Goal: Use online tool/utility: Utilize a website feature to perform a specific function

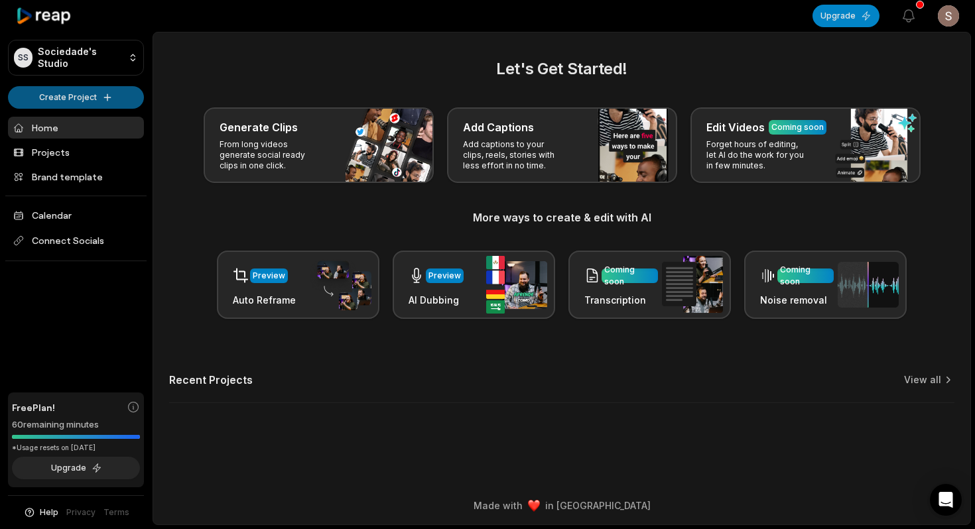
click at [87, 103] on html "SS Sociedade's Studio Create Project Home Projects Brand template Calendar Conn…" at bounding box center [487, 264] width 975 height 529
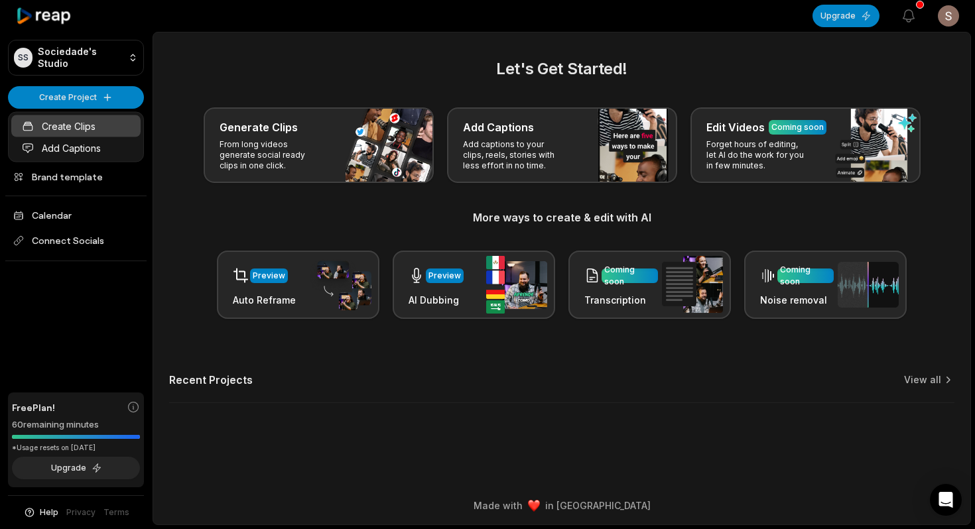
click at [105, 121] on link "Create Clips" at bounding box center [75, 126] width 129 height 22
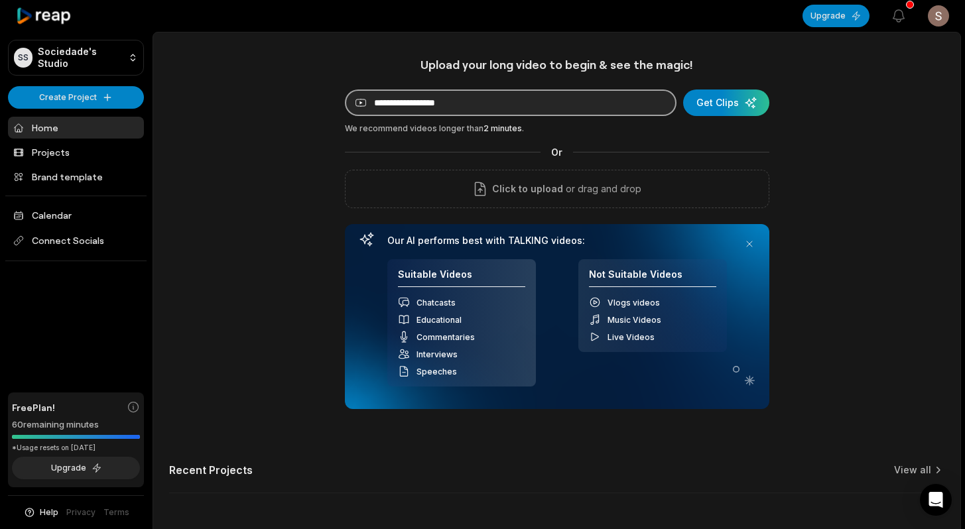
click at [466, 96] on input at bounding box center [511, 103] width 332 height 27
paste input "**********"
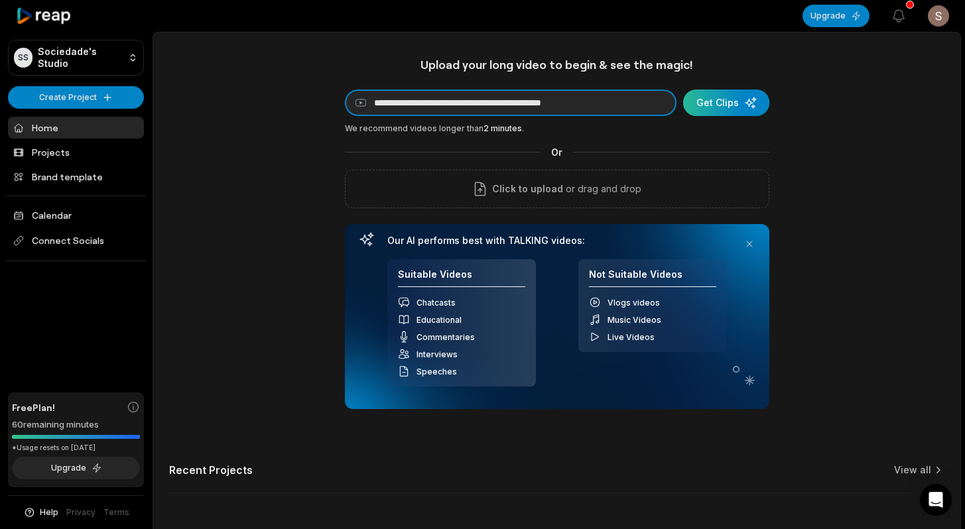
type input "**********"
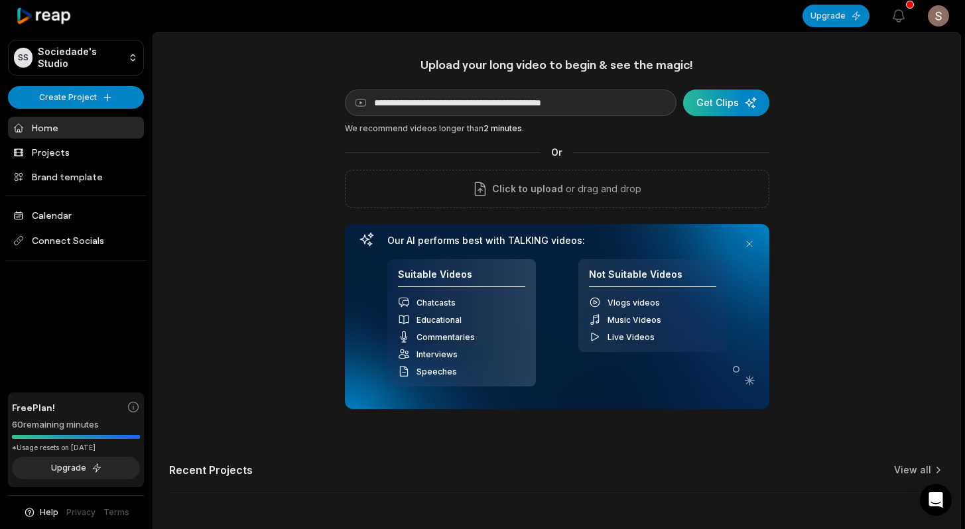
click at [728, 106] on div "submit" at bounding box center [726, 103] width 86 height 27
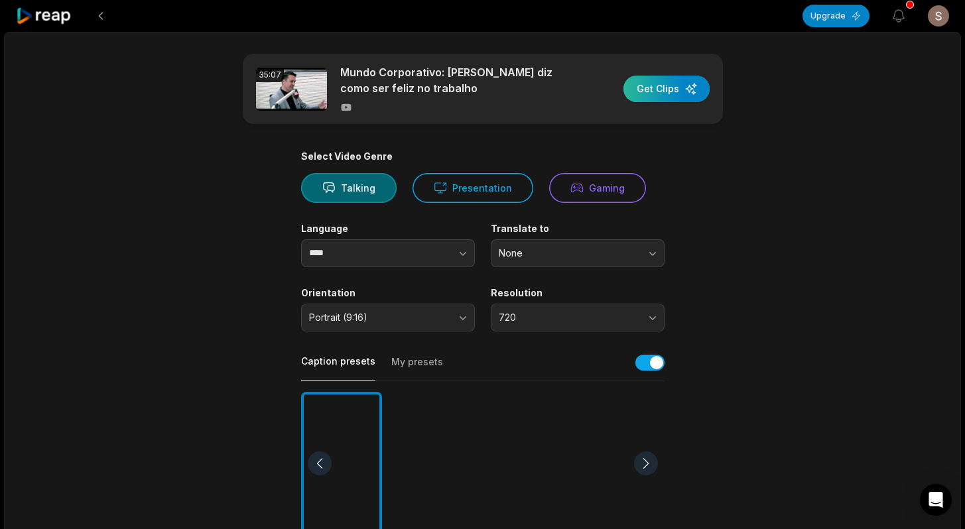
click at [661, 94] on div "button" at bounding box center [667, 89] width 86 height 27
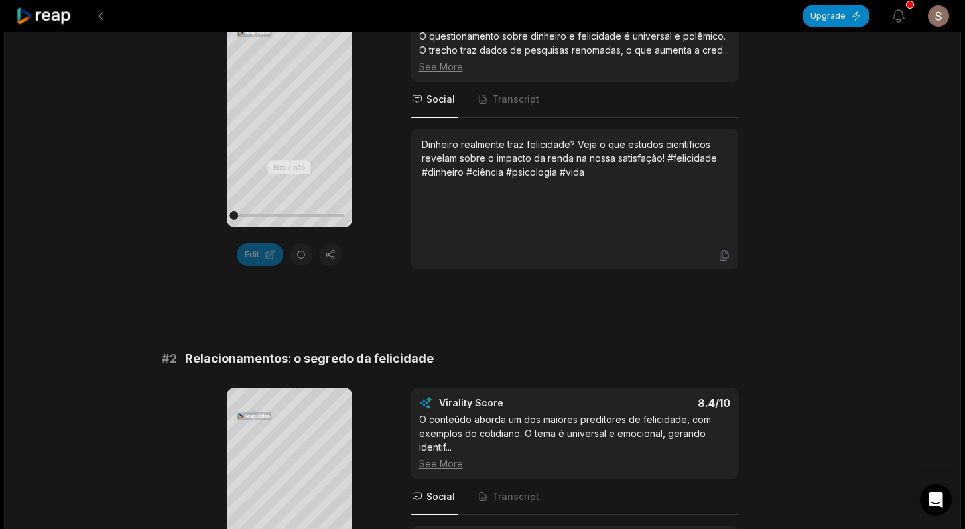
scroll to position [138, 0]
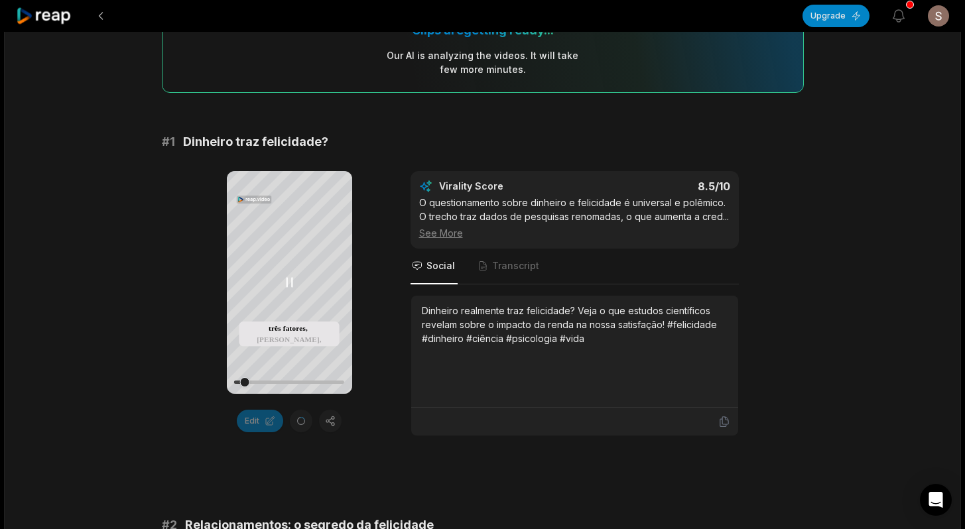
click at [287, 284] on icon at bounding box center [289, 283] width 5 height 9
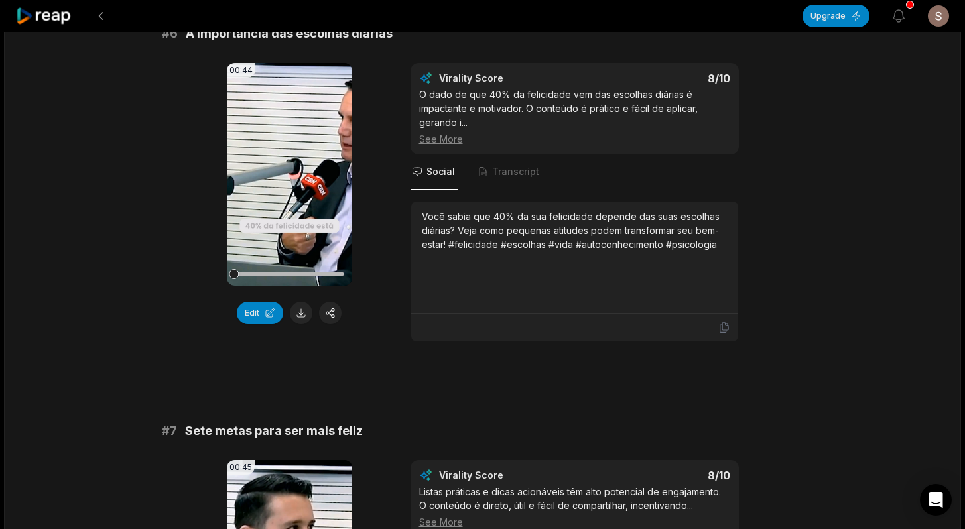
scroll to position [2006, 0]
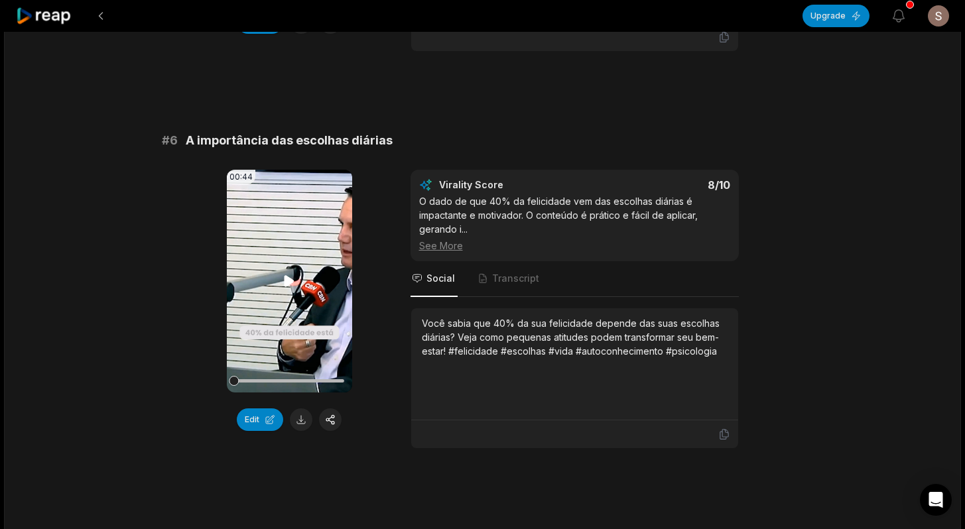
click at [269, 354] on video "Your browser does not support mp4 format." at bounding box center [289, 281] width 125 height 223
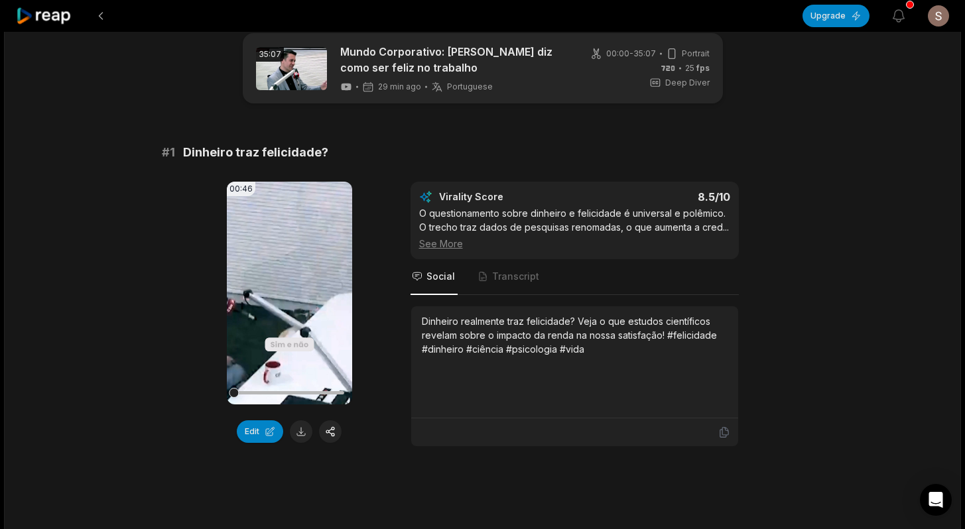
scroll to position [0, 0]
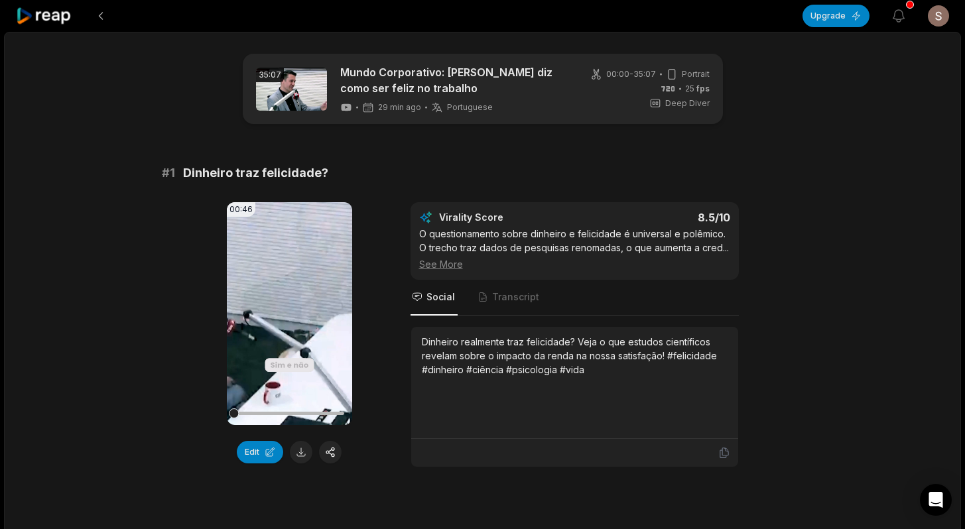
click at [486, 102] on div "29 min ago Portuguese pt" at bounding box center [416, 108] width 153 height 12
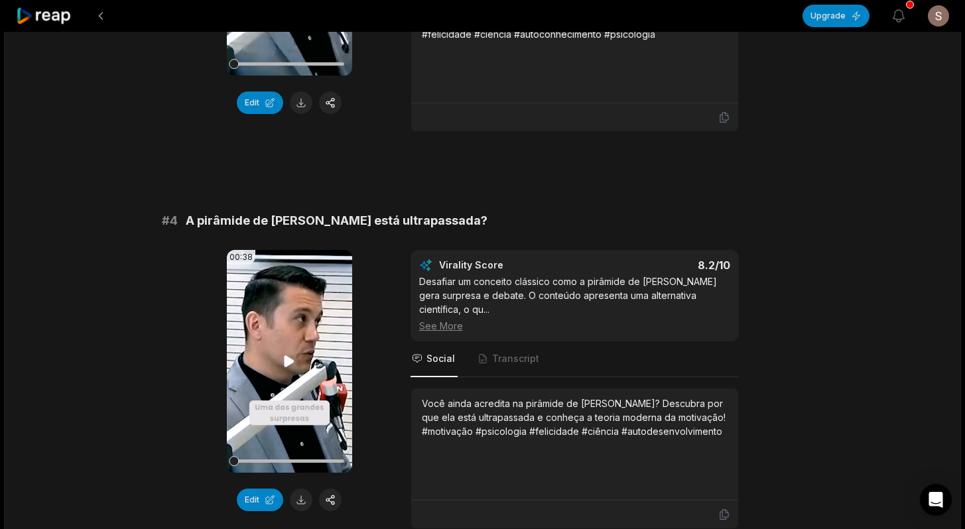
scroll to position [1255, 0]
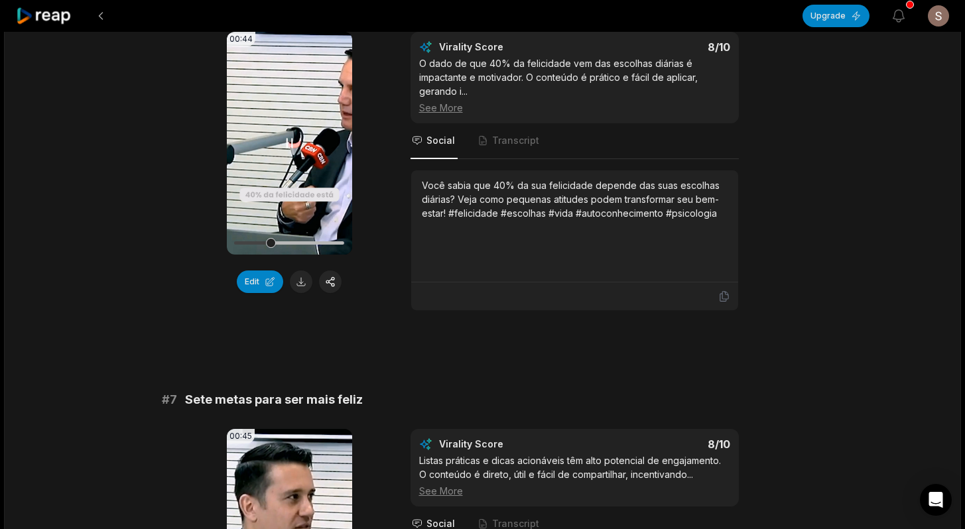
click at [302, 184] on video "Your browser does not support mp4 format." at bounding box center [289, 143] width 125 height 223
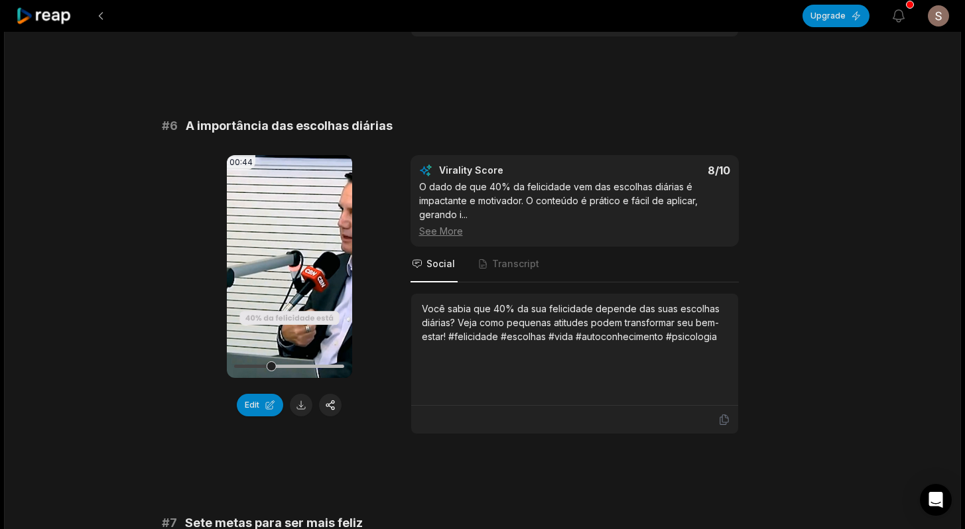
scroll to position [1881, 0]
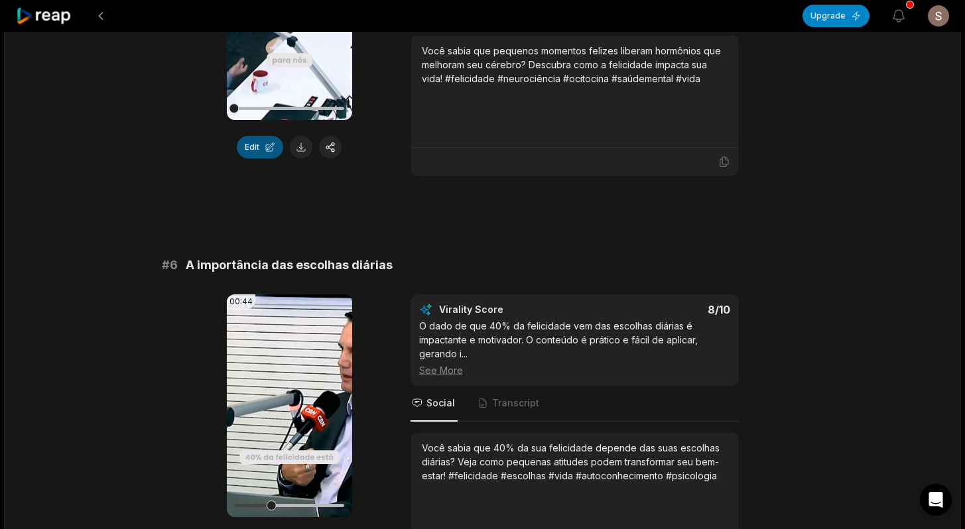
click at [266, 148] on button "Edit" at bounding box center [260, 147] width 46 height 23
click at [256, 156] on button "Edit" at bounding box center [260, 147] width 46 height 23
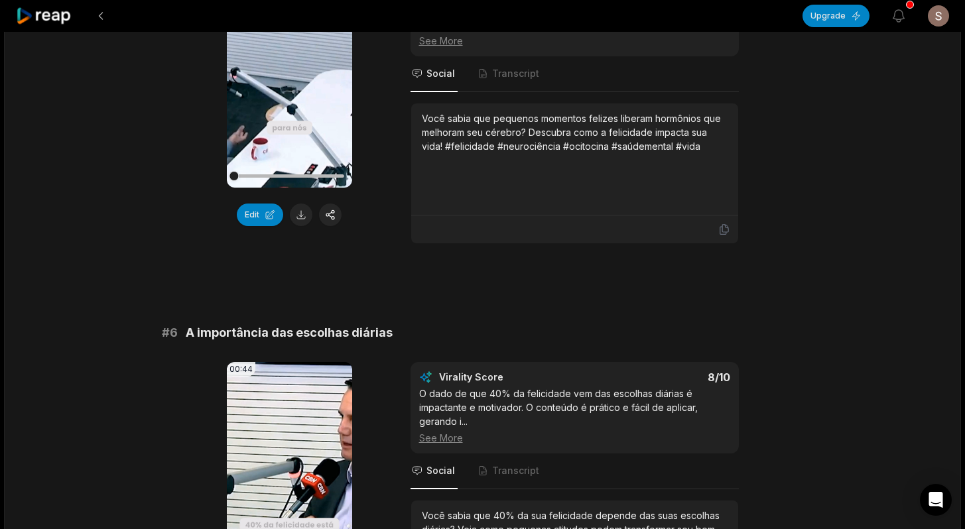
scroll to position [1646, 0]
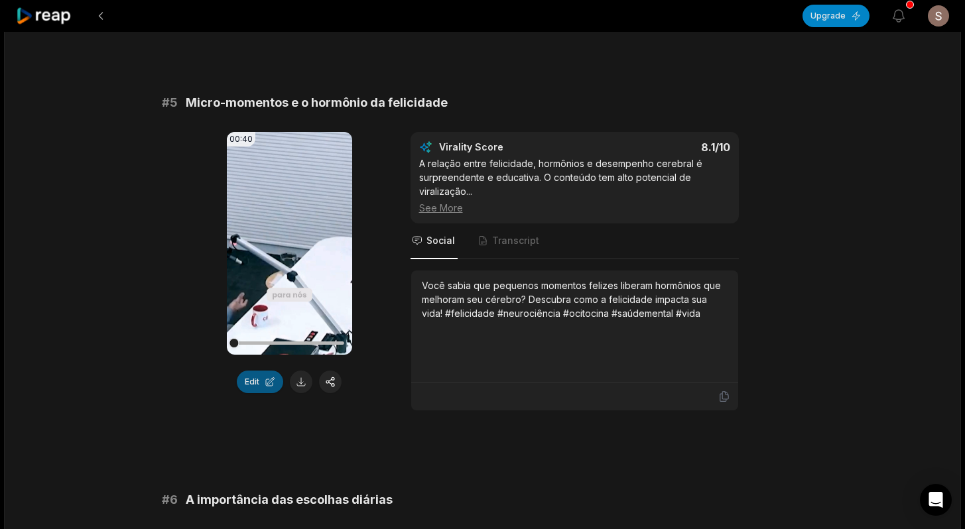
click at [268, 384] on button "Edit" at bounding box center [260, 382] width 46 height 23
click at [305, 275] on video "Your browser does not support mp4 format." at bounding box center [289, 243] width 125 height 223
click at [294, 342] on div at bounding box center [289, 343] width 110 height 3
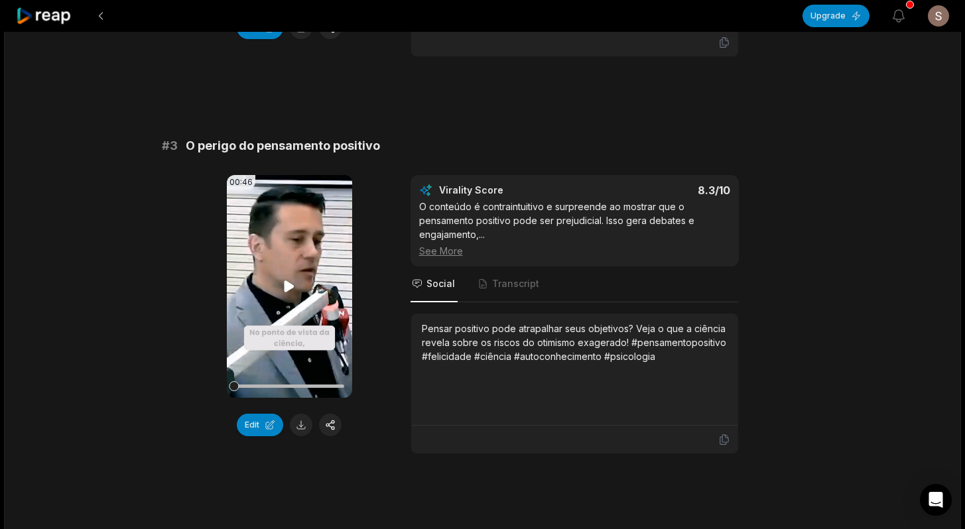
scroll to position [953, 0]
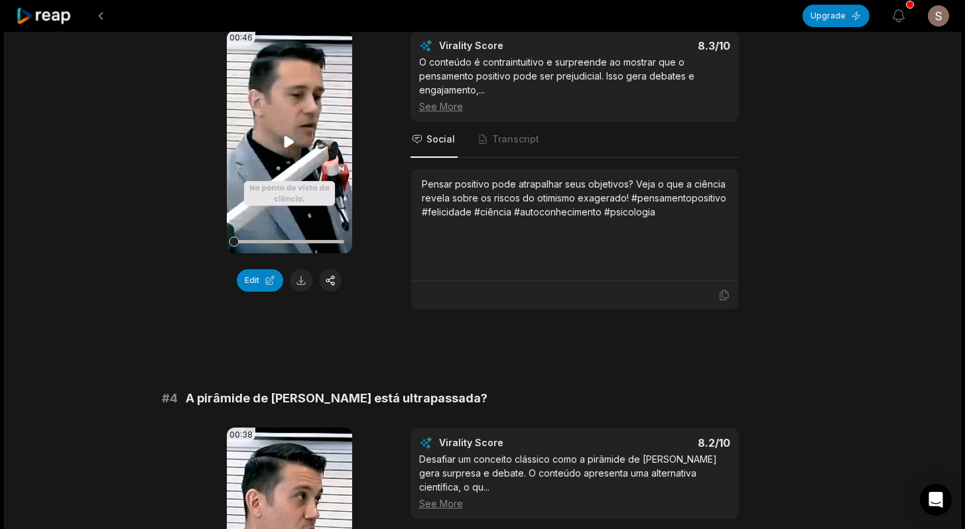
click at [267, 148] on video "Your browser does not support mp4 format." at bounding box center [289, 142] width 125 height 223
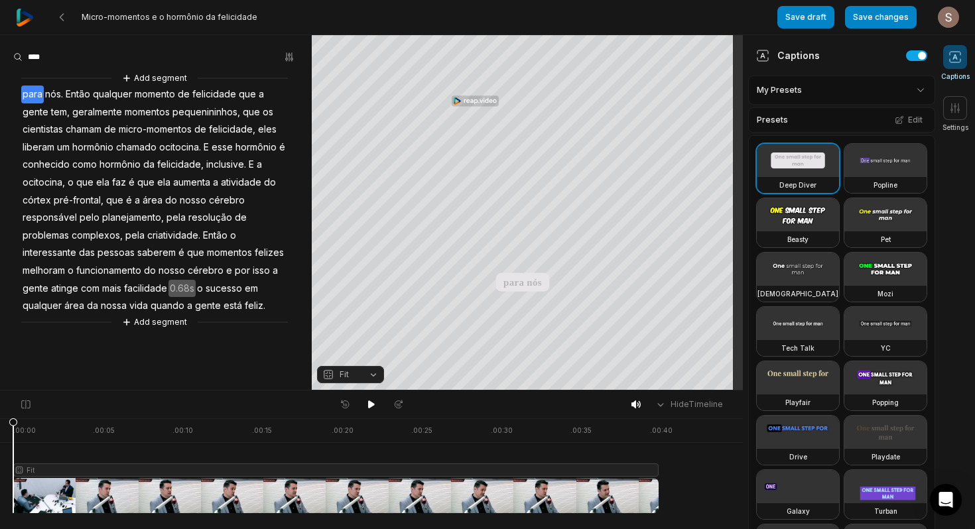
click at [347, 490] on div at bounding box center [336, 466] width 646 height 95
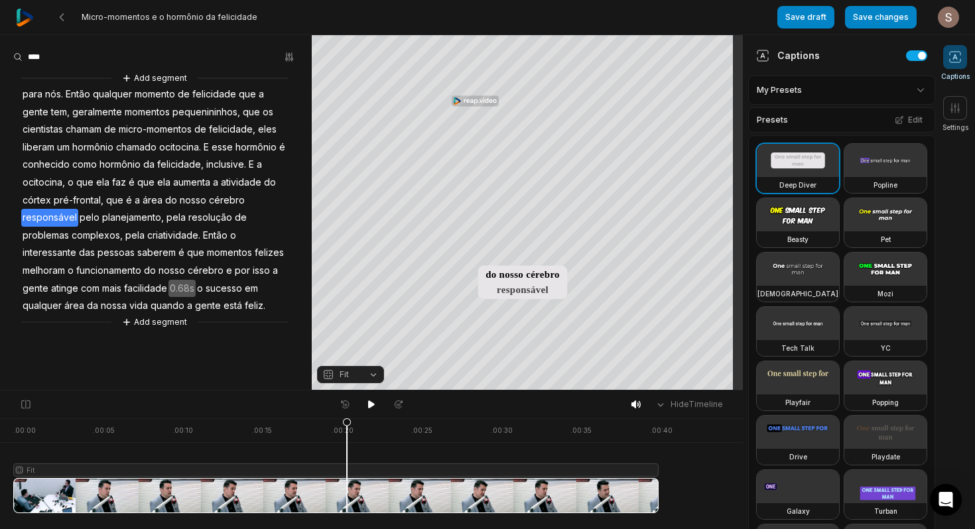
click at [815, 91] on html "Micro-momentos e o hormônio da felicidade Save draft Save changes Open user men…" at bounding box center [487, 264] width 975 height 529
click at [816, 129] on div "Save as new preset" at bounding box center [837, 124] width 171 height 27
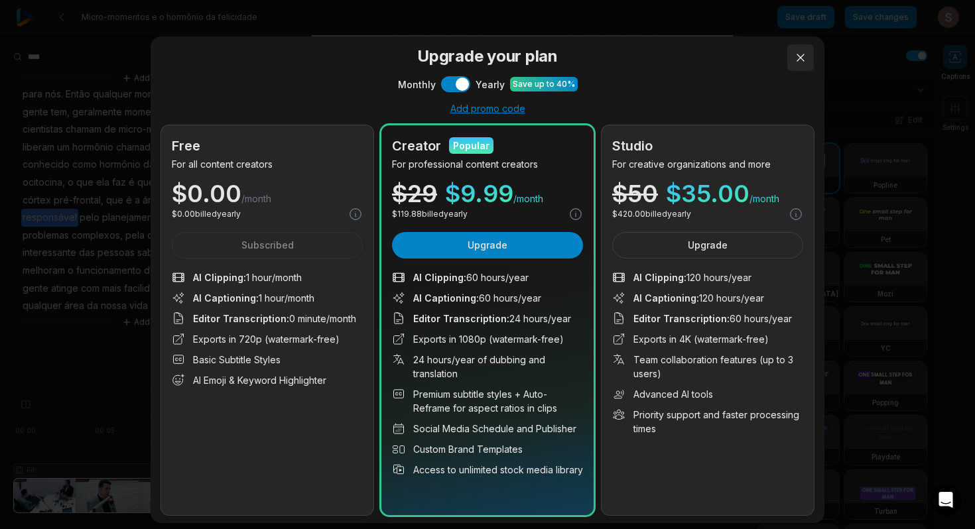
click at [801, 55] on button at bounding box center [801, 57] width 27 height 27
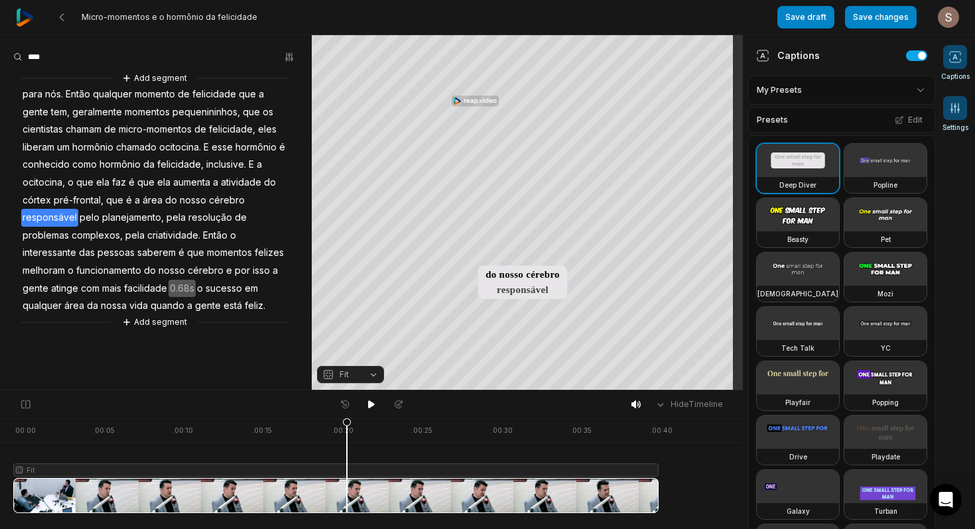
click at [949, 111] on icon at bounding box center [955, 108] width 13 height 13
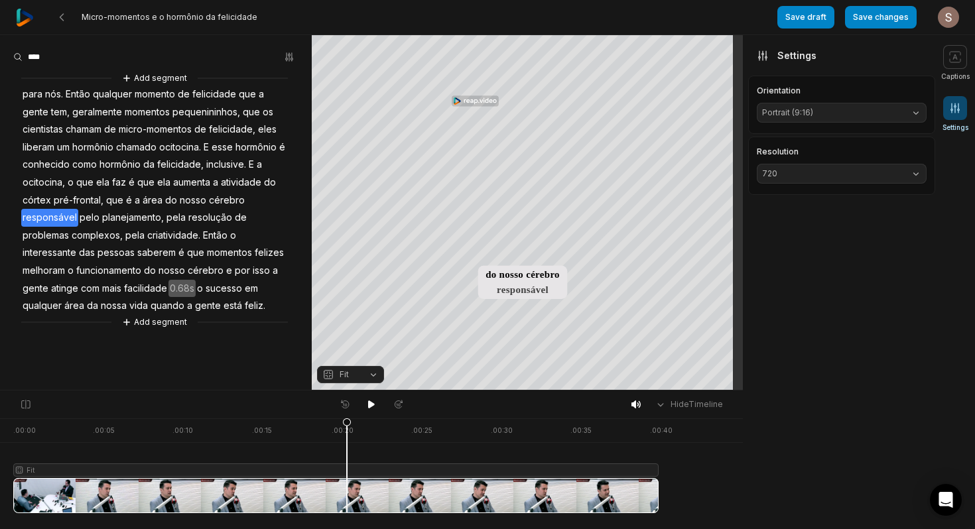
click at [849, 102] on div "Orientation Portrait (9:16)" at bounding box center [842, 105] width 170 height 36
click at [845, 110] on span "Portrait (9:16)" at bounding box center [831, 113] width 138 height 12
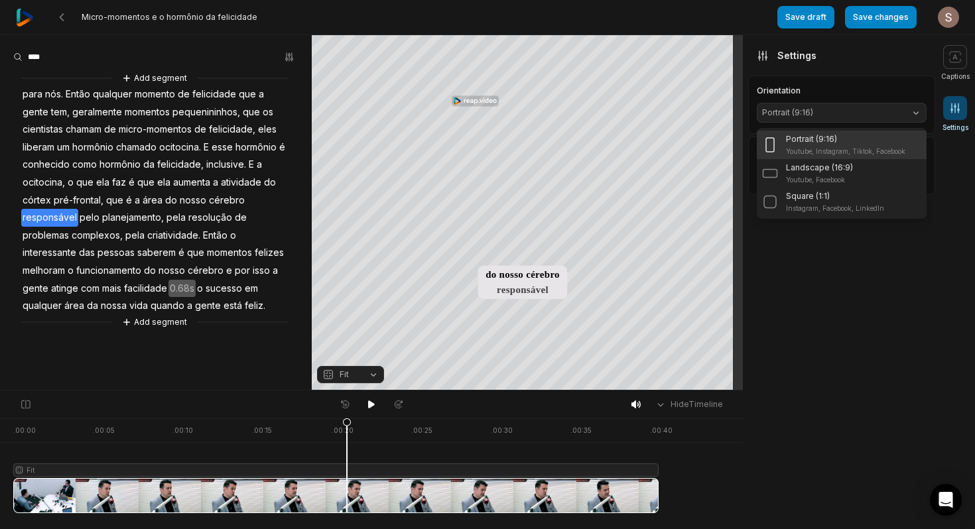
click at [792, 246] on aside "Captions My Presets Presets Edit Deep Diver Popline Beasty Pet Zen Mozi Tech Ta…" at bounding box center [839, 282] width 192 height 494
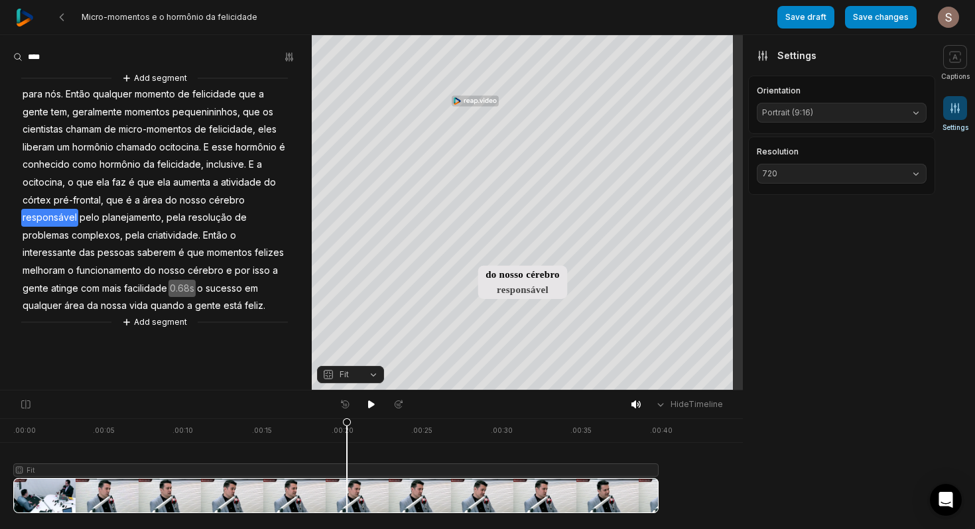
click at [822, 179] on button "720" at bounding box center [842, 174] width 170 height 20
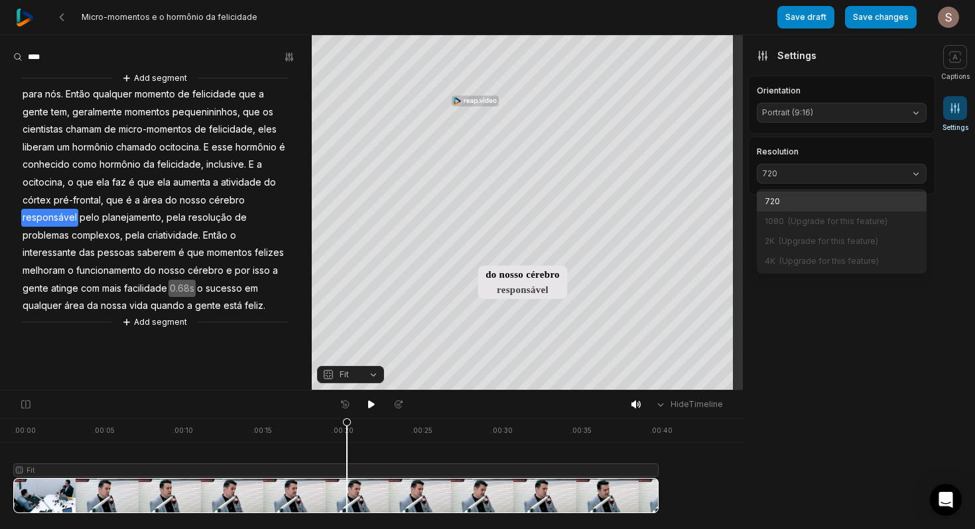
click at [22, 203] on div "Micro-momentos e o hormônio da felicidade Save draft Save changes Open user men…" at bounding box center [487, 195] width 975 height 391
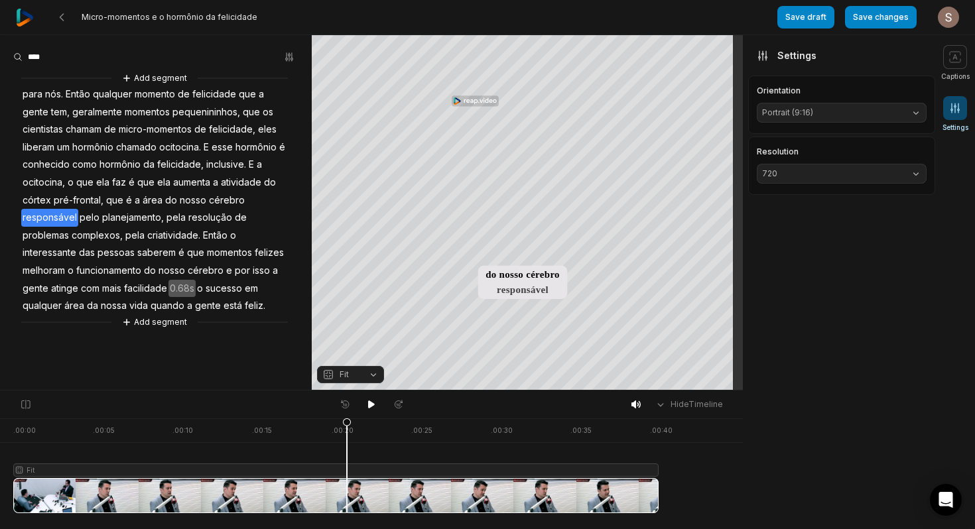
click at [332, 370] on icon "button" at bounding box center [328, 375] width 12 height 12
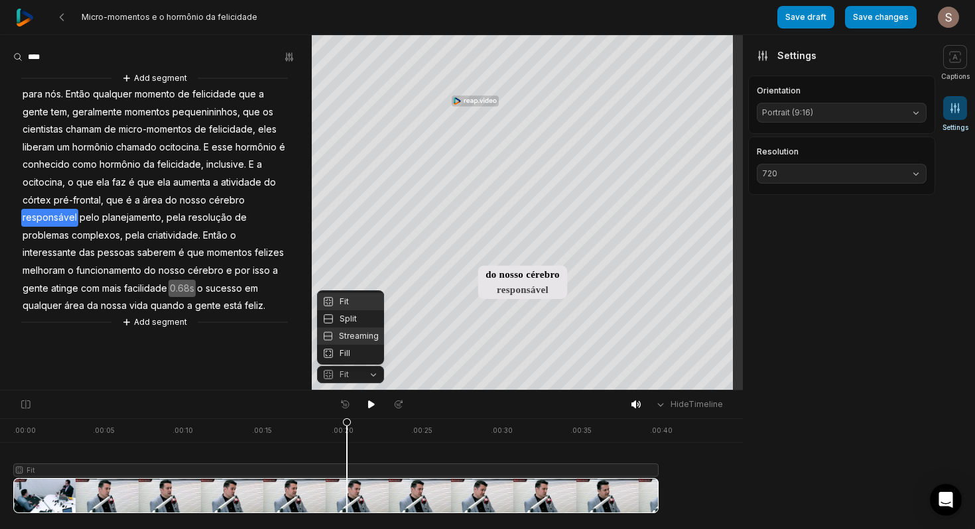
drag, startPoint x: 356, startPoint y: 334, endPoint x: 370, endPoint y: 357, distance: 26.2
click at [356, 335] on div "Streaming" at bounding box center [350, 336] width 67 height 17
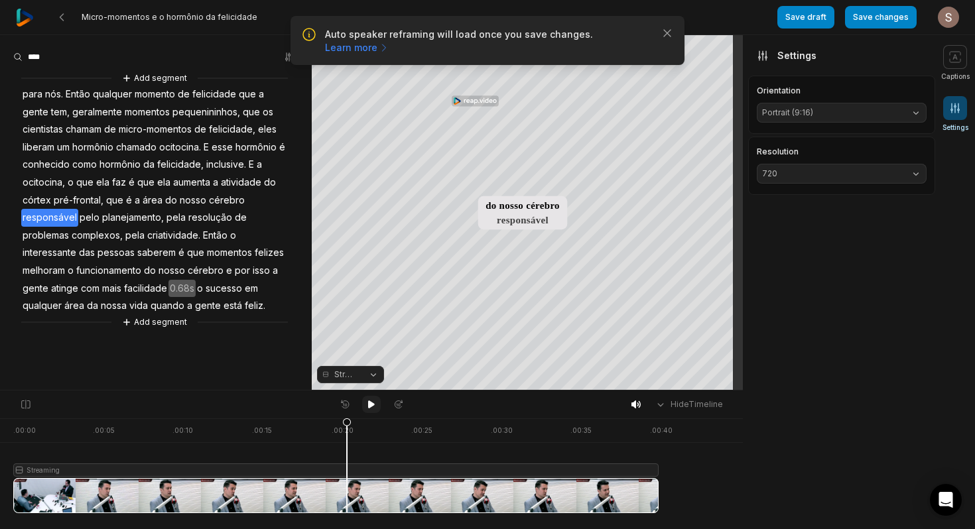
click at [366, 405] on button at bounding box center [371, 404] width 19 height 17
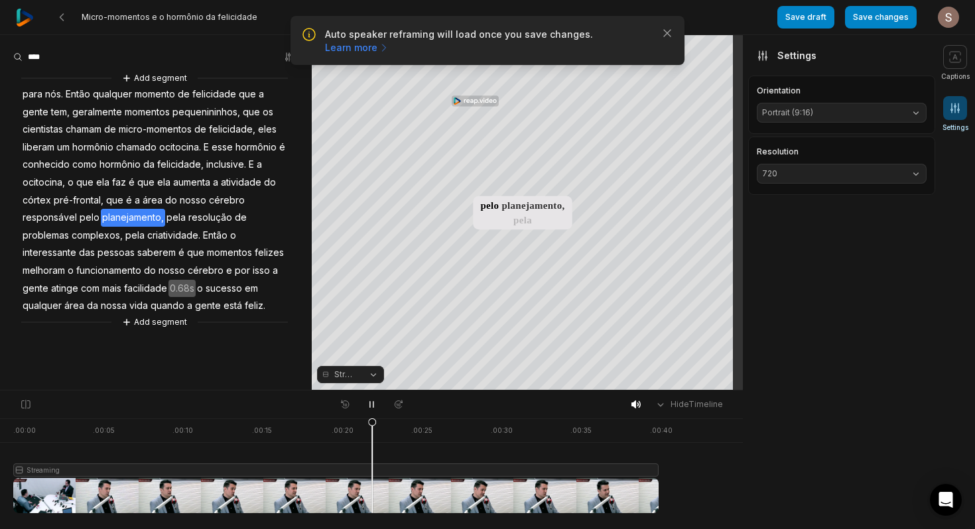
click at [338, 378] on span "Streaming" at bounding box center [345, 375] width 23 height 12
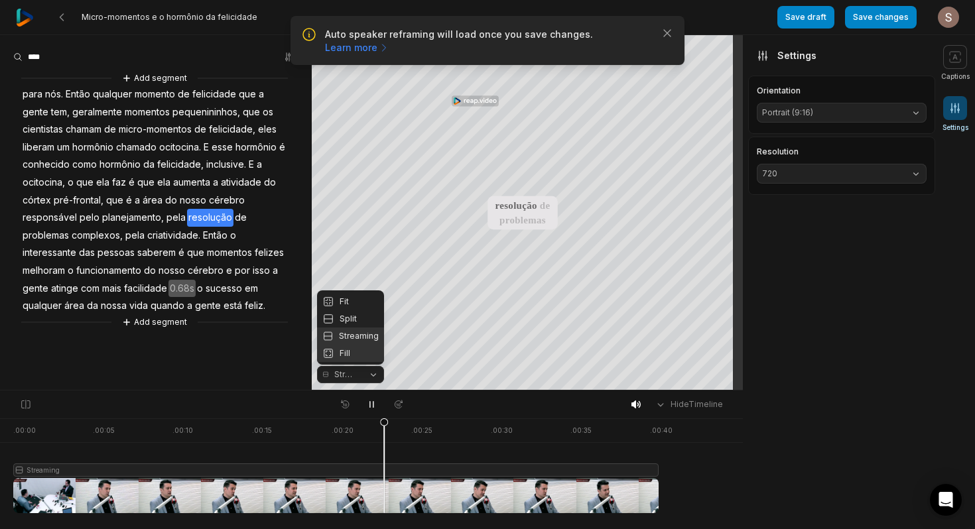
click at [348, 356] on div "Fill" at bounding box center [350, 353] width 67 height 17
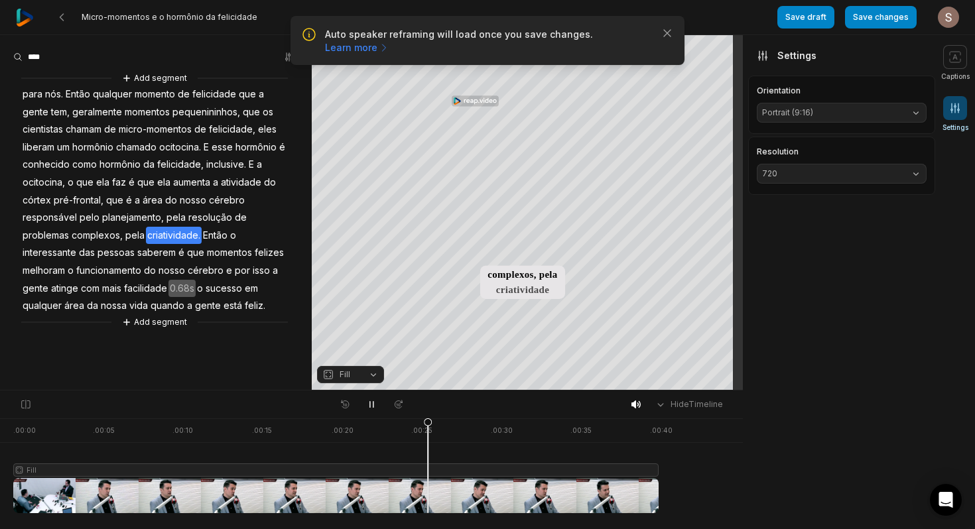
click at [331, 371] on icon "button" at bounding box center [328, 375] width 12 height 12
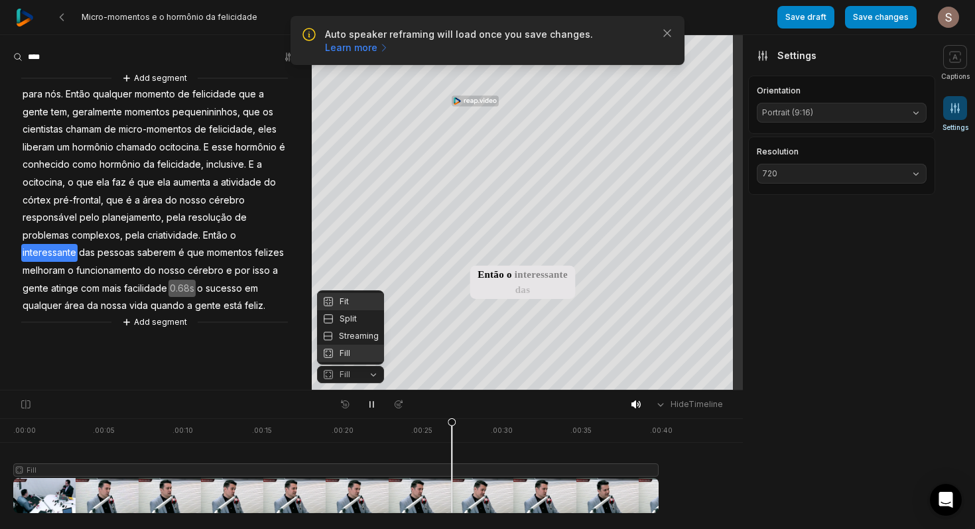
click at [350, 304] on div "Fit" at bounding box center [350, 301] width 67 height 17
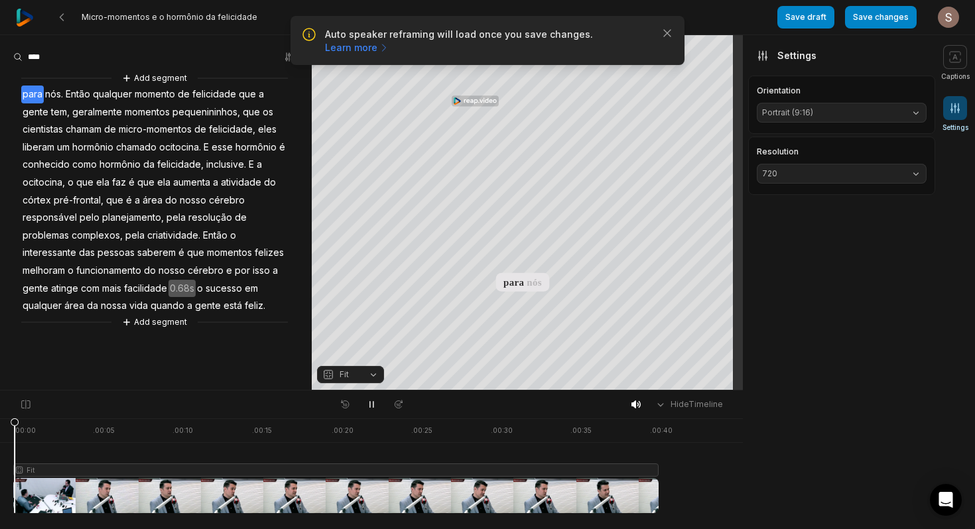
drag, startPoint x: 496, startPoint y: 422, endPoint x: 0, endPoint y: 447, distance: 496.3
click at [0, 447] on div ". 00:00 . 00:05 . 00:10 . 00:15 . 00:20 . 00:25 . 00:30 . 00:35 . 00:40 Fit" at bounding box center [371, 474] width 743 height 111
click at [335, 376] on span "Fit" at bounding box center [339, 375] width 35 height 12
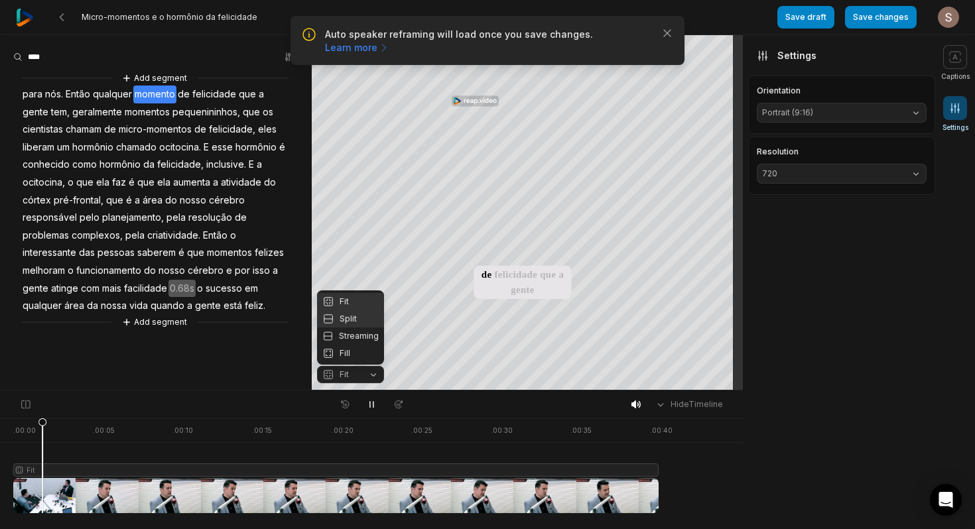
click at [355, 322] on div "Split" at bounding box center [350, 319] width 67 height 17
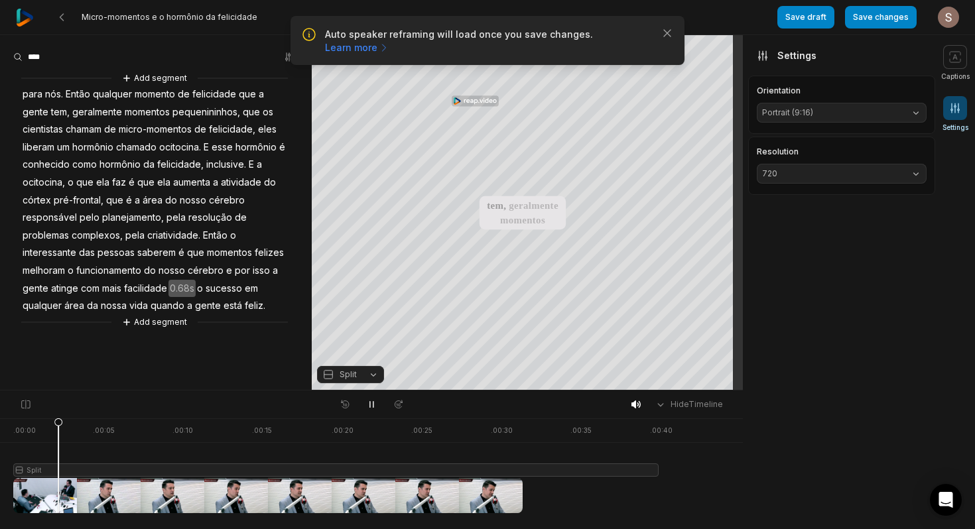
click at [337, 382] on button "Split" at bounding box center [350, 374] width 67 height 17
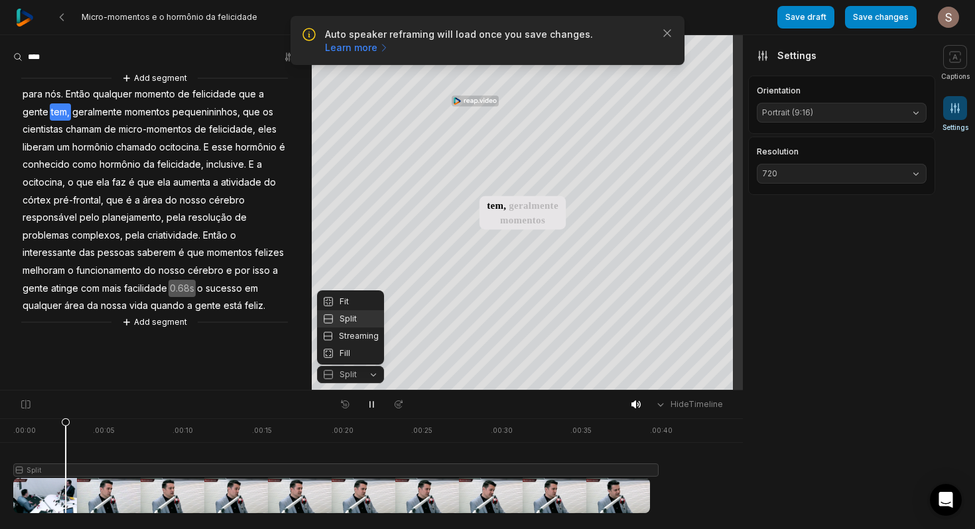
click at [338, 376] on span "Split" at bounding box center [339, 375] width 35 height 12
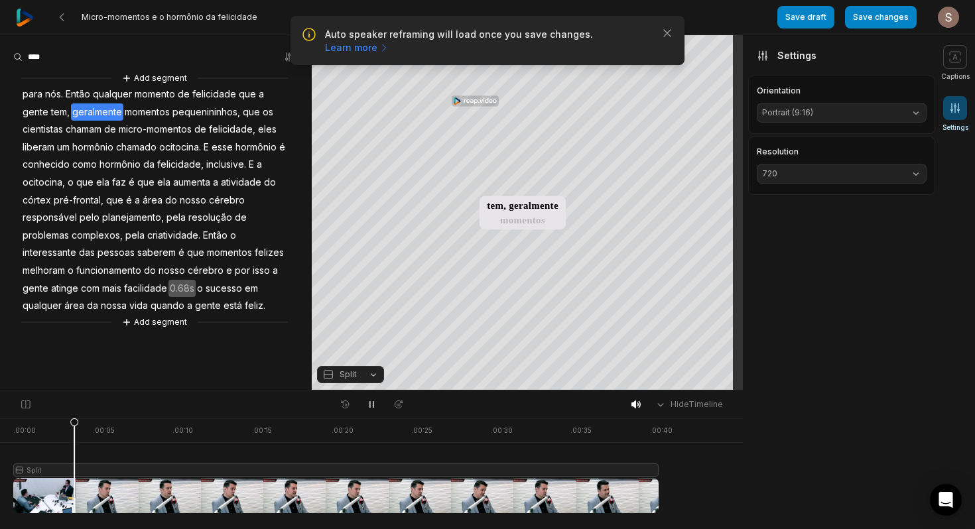
click at [340, 380] on span "Split" at bounding box center [348, 375] width 17 height 12
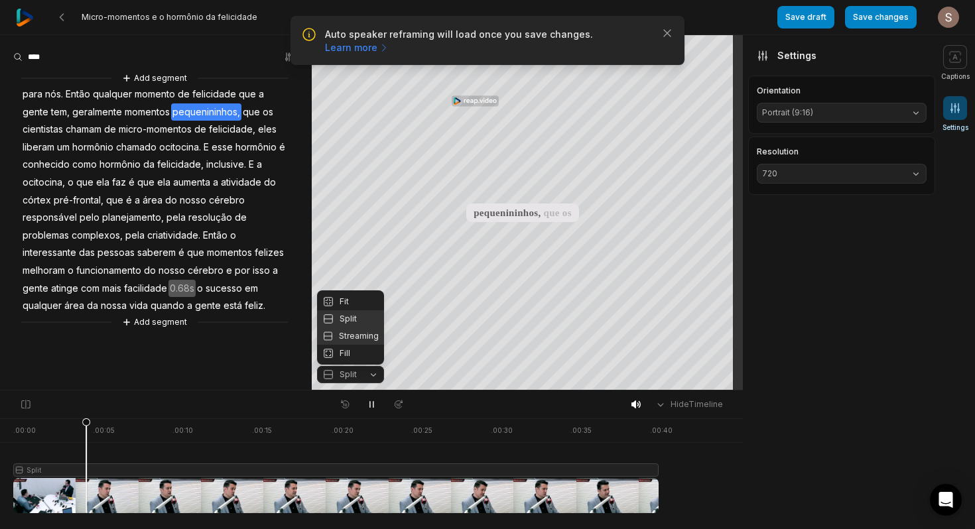
click at [356, 340] on div "Streaming" at bounding box center [350, 336] width 67 height 17
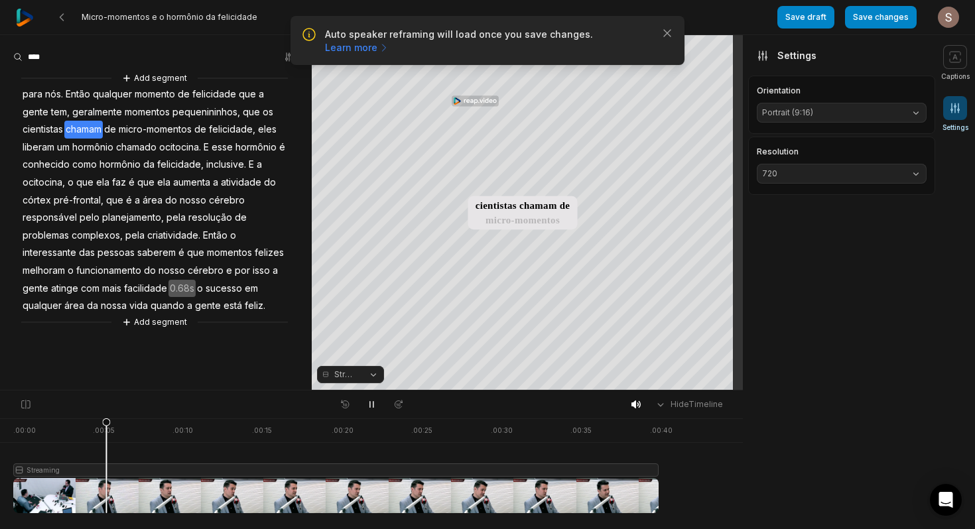
click at [342, 374] on span "Streaming" at bounding box center [345, 375] width 23 height 12
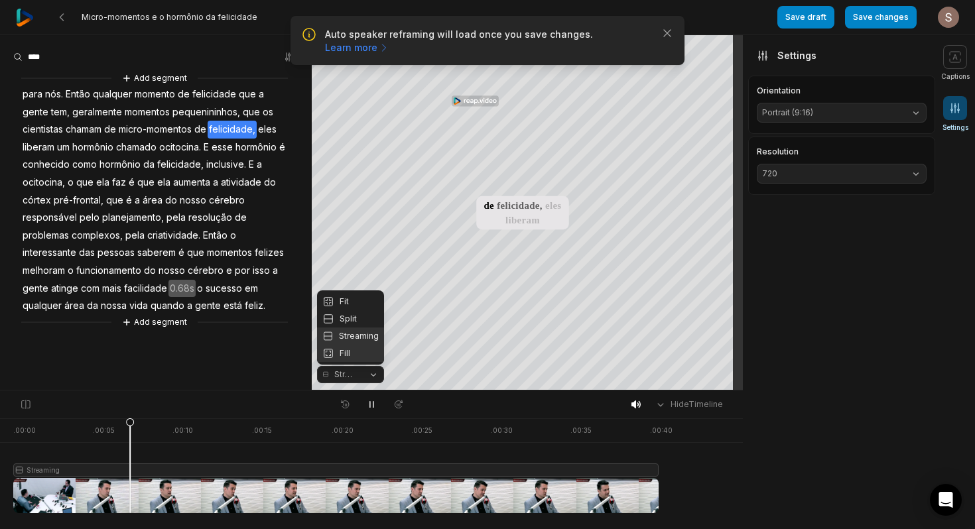
click at [351, 350] on div "Fill" at bounding box center [350, 353] width 67 height 17
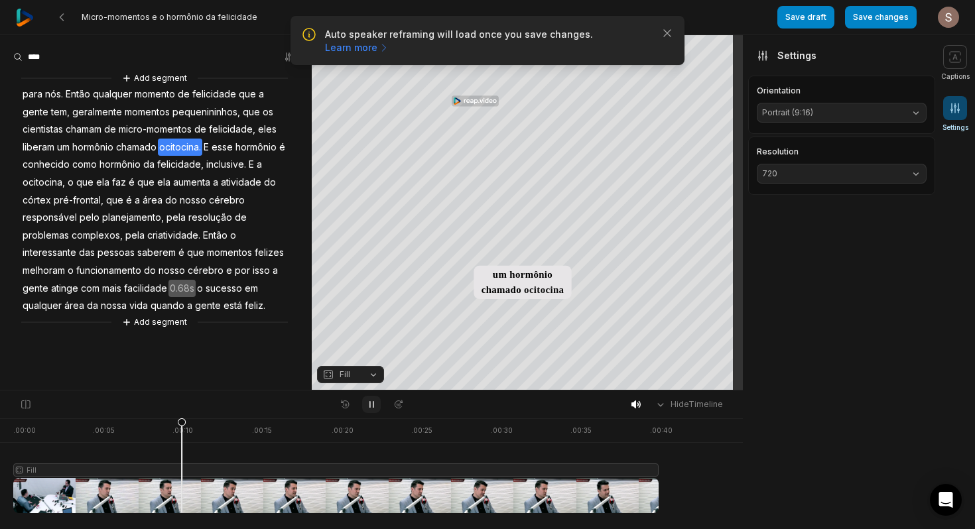
click at [378, 403] on button at bounding box center [371, 404] width 19 height 17
